Goal: Transaction & Acquisition: Download file/media

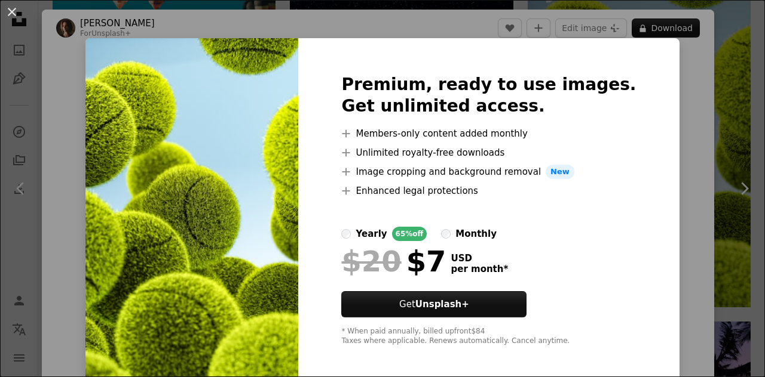
scroll to position [5, 0]
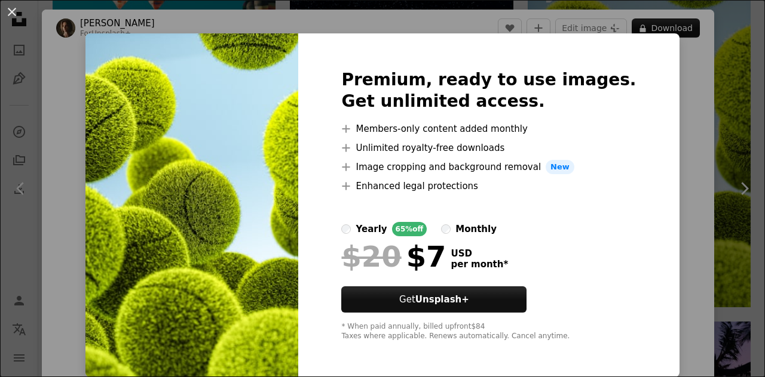
click at [674, 197] on div "An X shape Premium, ready to use images. Get unlimited access. A plus sign Memb…" at bounding box center [382, 188] width 765 height 377
click at [705, 179] on div "Zoom in" at bounding box center [378, 226] width 672 height 359
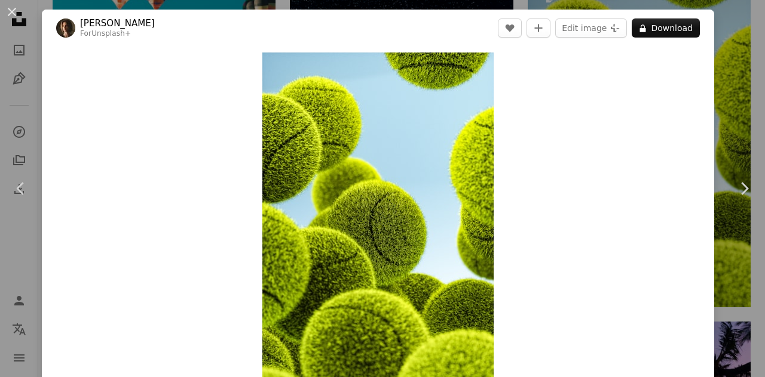
click at [699, 30] on button "A lock Download" at bounding box center [665, 28] width 68 height 19
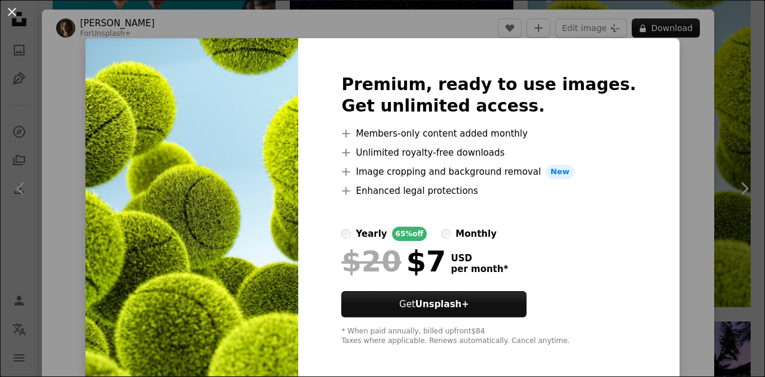
click at [19, 8] on button "An X shape" at bounding box center [12, 12] width 14 height 14
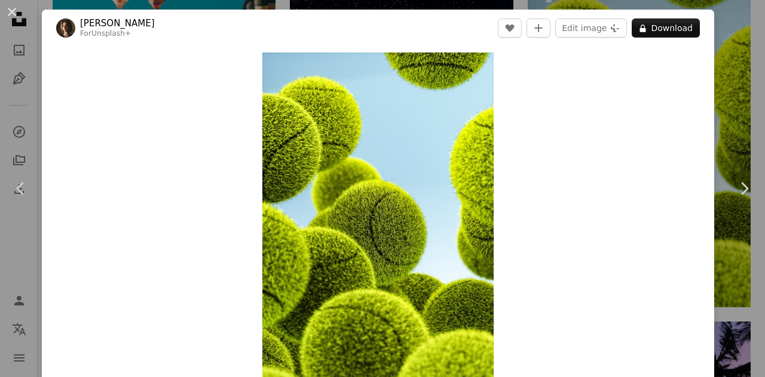
click at [13, 8] on button "An X shape" at bounding box center [12, 12] width 14 height 14
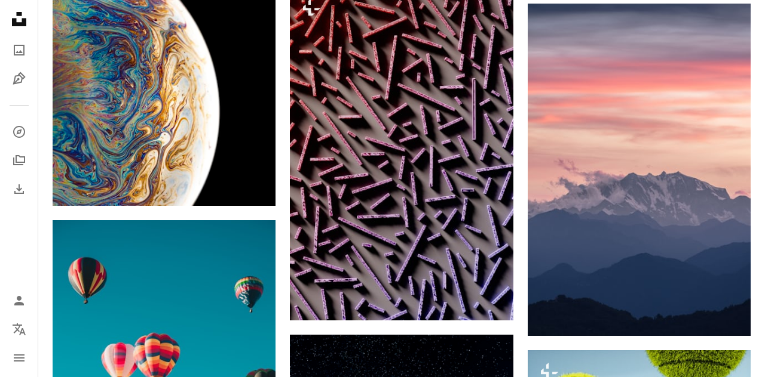
scroll to position [1227, 0]
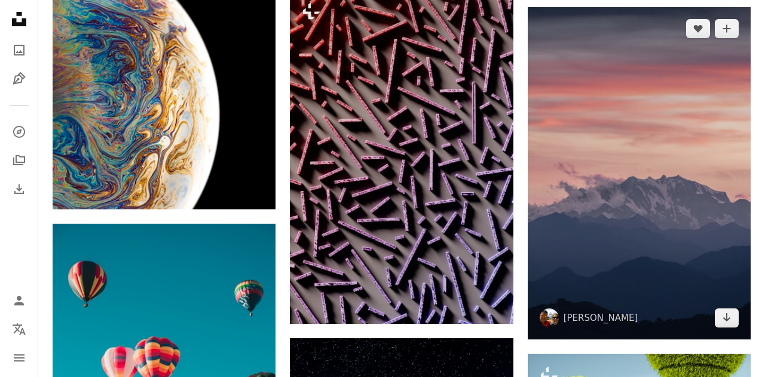
click at [702, 241] on img at bounding box center [638, 173] width 223 height 333
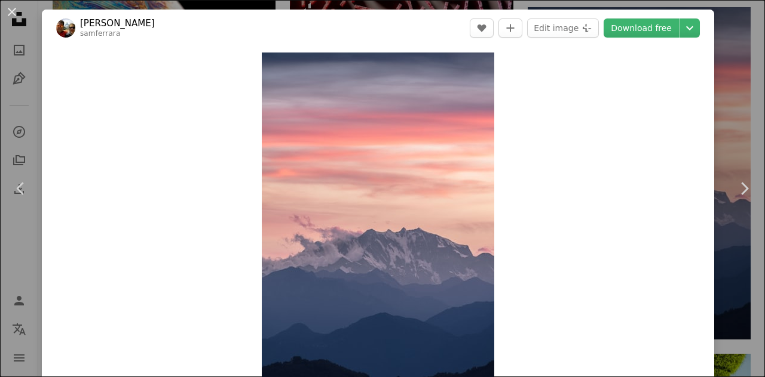
click at [664, 30] on link "Download free" at bounding box center [640, 28] width 75 height 19
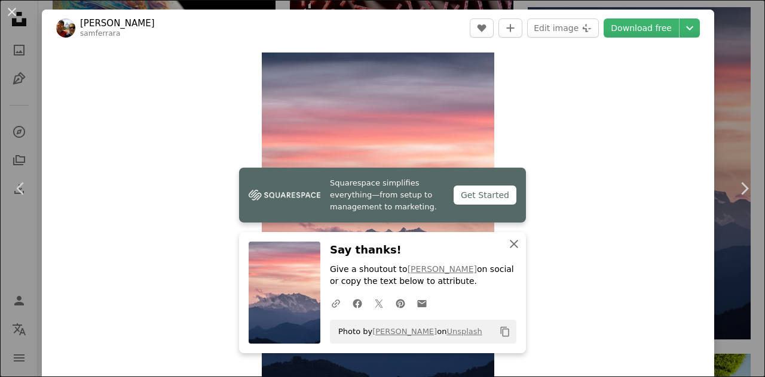
click at [509, 241] on icon "button" at bounding box center [513, 244] width 8 height 8
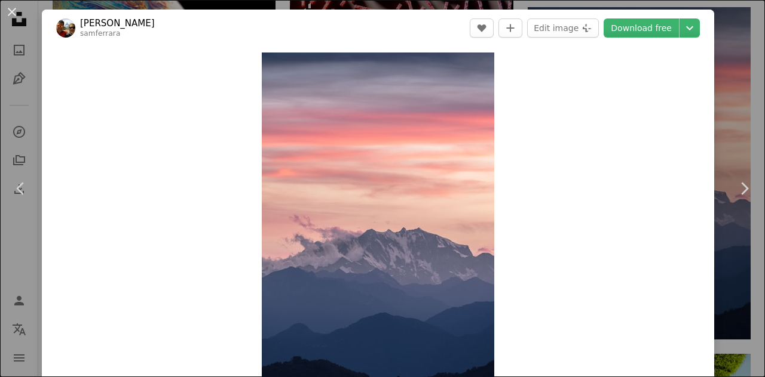
click at [494, 55] on img "Zoom in on this image" at bounding box center [378, 226] width 232 height 347
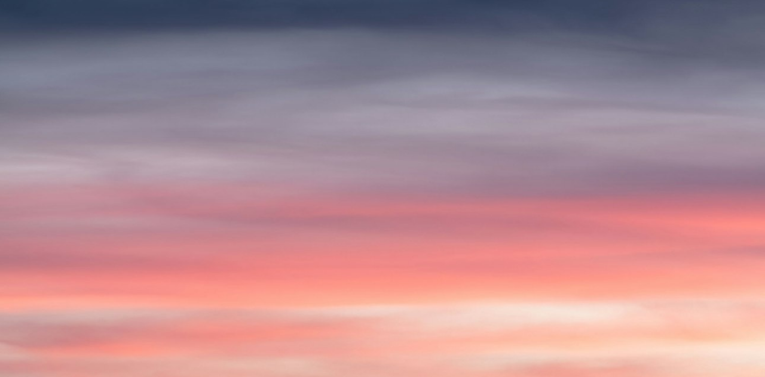
scroll to position [383, 0]
